Goal: Information Seeking & Learning: Learn about a topic

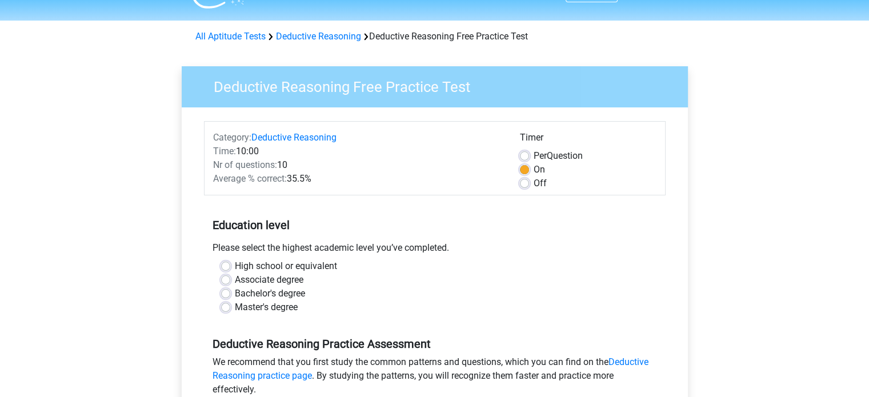
scroll to position [49, 0]
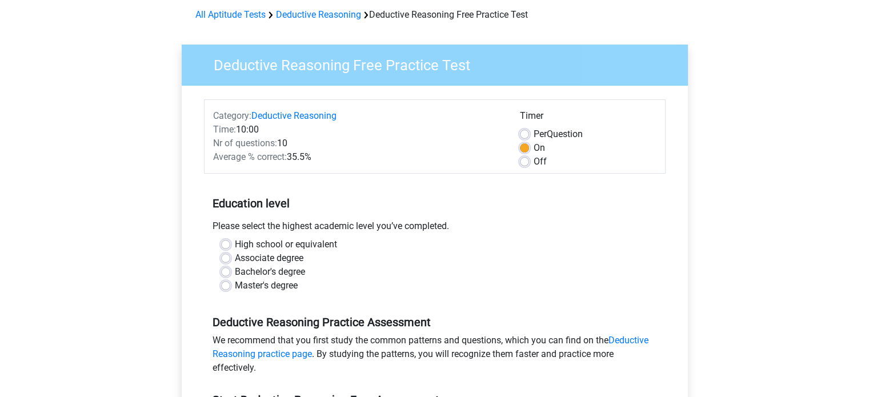
click at [278, 270] on label "Bachelor's degree" at bounding box center [270, 272] width 70 height 14
click at [230, 270] on input "Bachelor's degree" at bounding box center [225, 270] width 9 height 11
radio input "true"
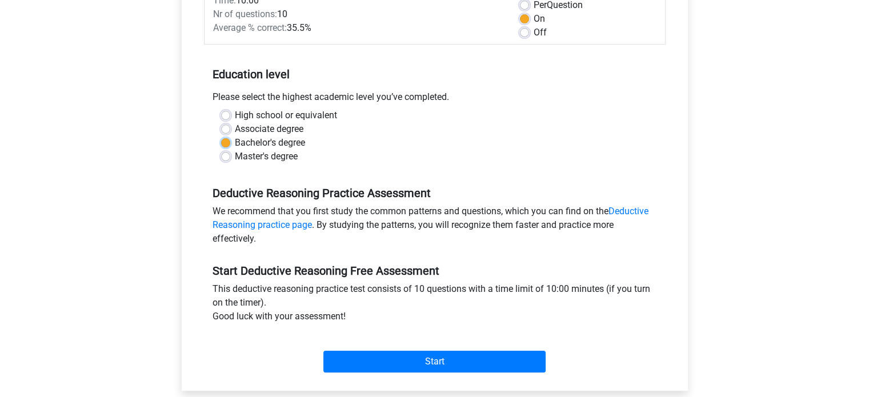
scroll to position [253, 0]
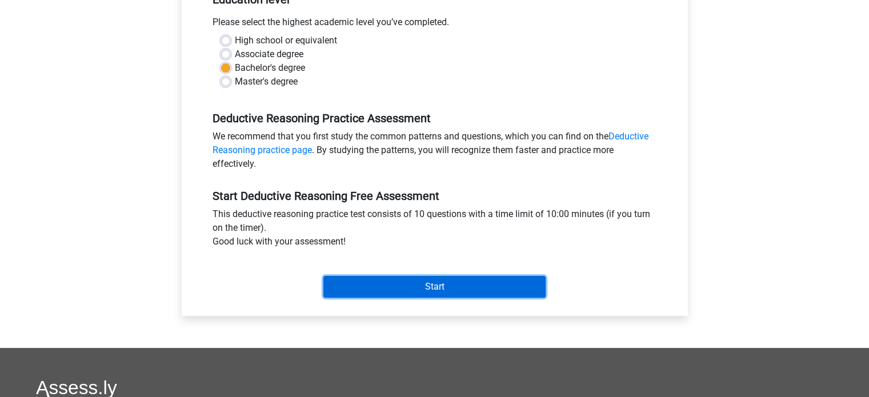
click at [359, 283] on input "Start" at bounding box center [434, 287] width 222 height 22
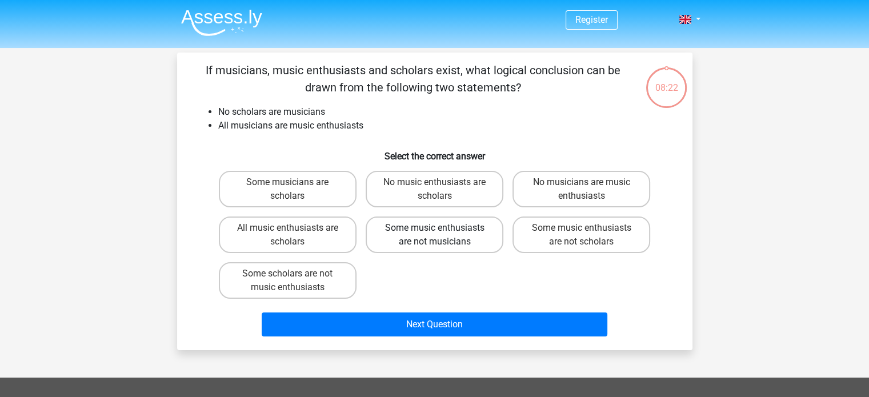
click at [471, 237] on label "Some music enthusiasts are not musicians" at bounding box center [435, 235] width 138 height 37
click at [442, 235] on input "Some music enthusiasts are not musicians" at bounding box center [437, 231] width 7 height 7
radio input "true"
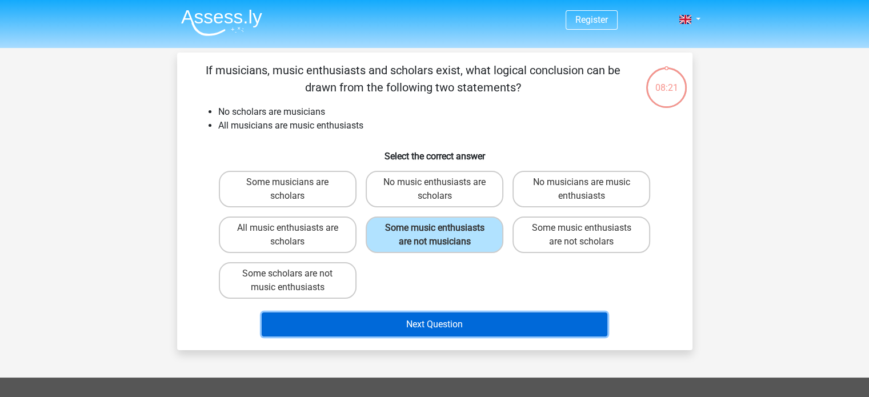
click at [475, 319] on button "Next Question" at bounding box center [435, 325] width 346 height 24
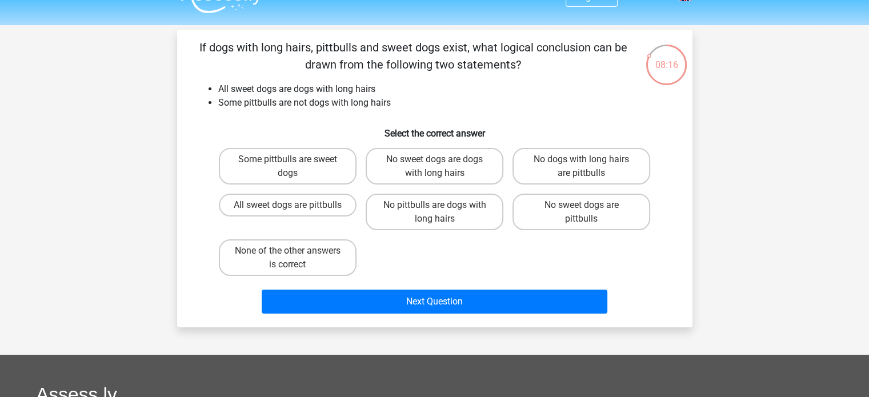
scroll to position [22, 0]
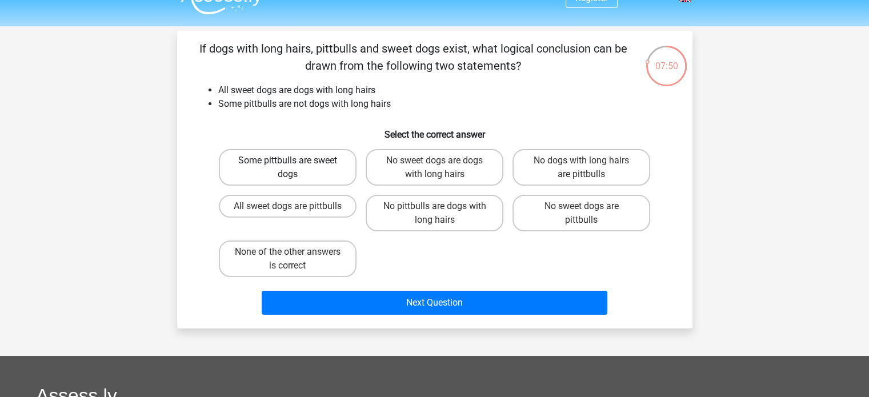
click at [294, 171] on label "Some pittbulls are sweet dogs" at bounding box center [288, 167] width 138 height 37
click at [294, 168] on input "Some pittbulls are sweet dogs" at bounding box center [290, 164] width 7 height 7
radio input "true"
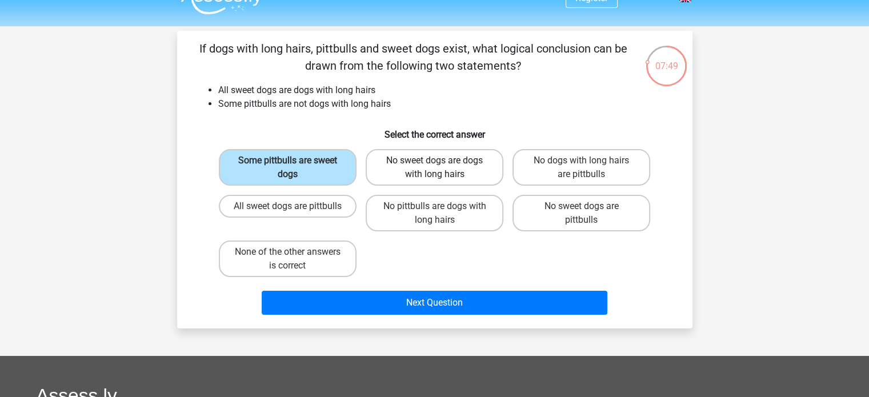
click at [391, 152] on label "No sweet dogs are dogs with long hairs" at bounding box center [435, 167] width 138 height 37
click at [434, 161] on input "No sweet dogs are dogs with long hairs" at bounding box center [437, 164] width 7 height 7
radio input "true"
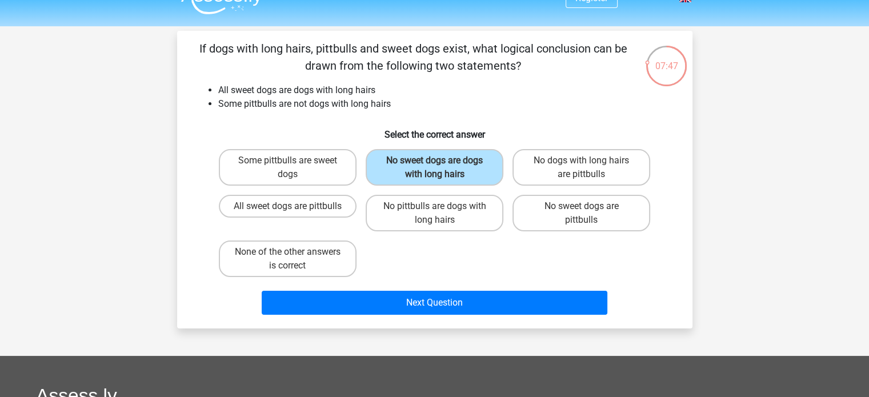
click at [297, 137] on h6 "Select the correct answer" at bounding box center [434, 130] width 479 height 20
click at [586, 214] on label "No sweet dogs are pittbulls" at bounding box center [582, 213] width 138 height 37
click at [586, 214] on input "No sweet dogs are pittbulls" at bounding box center [585, 209] width 7 height 7
radio input "true"
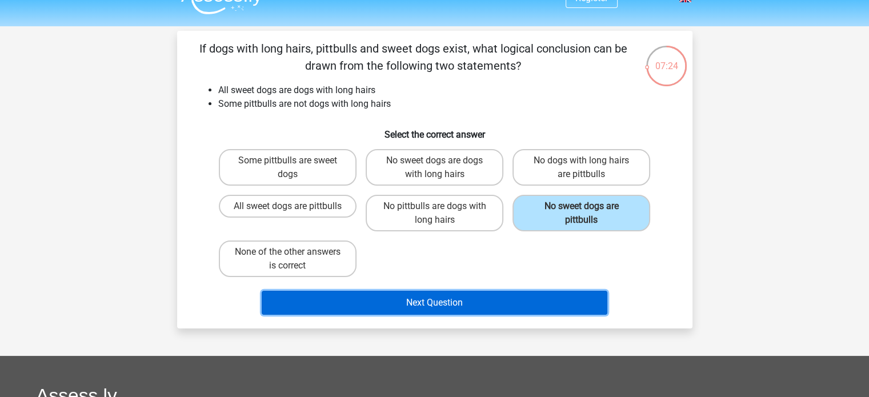
click at [490, 292] on button "Next Question" at bounding box center [435, 303] width 346 height 24
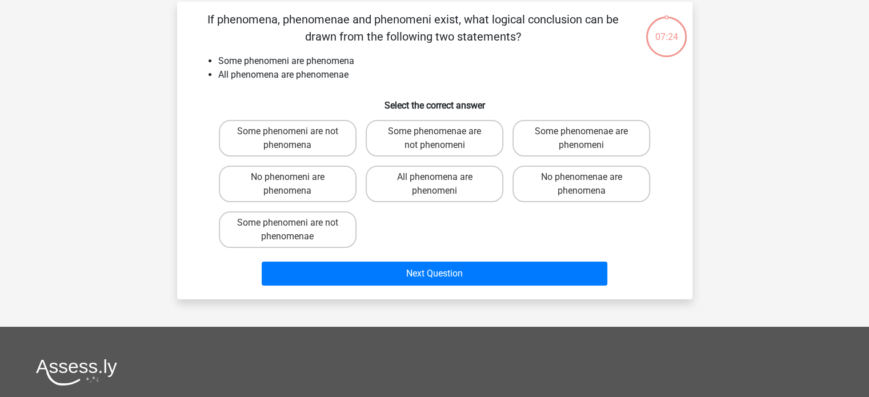
scroll to position [53, 0]
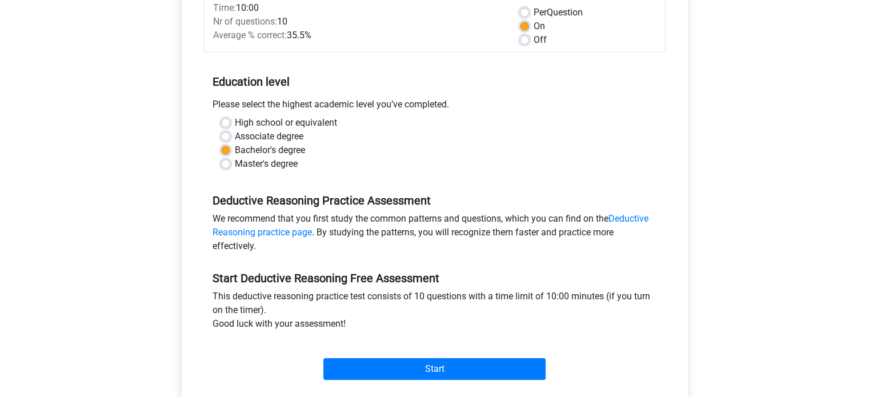
scroll to position [181, 0]
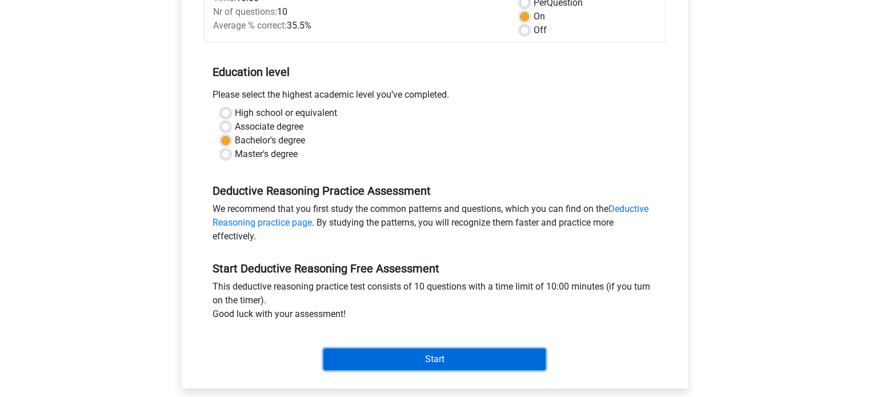
click at [401, 358] on input "Start" at bounding box center [434, 360] width 222 height 22
